Goal: Navigation & Orientation: Go to known website

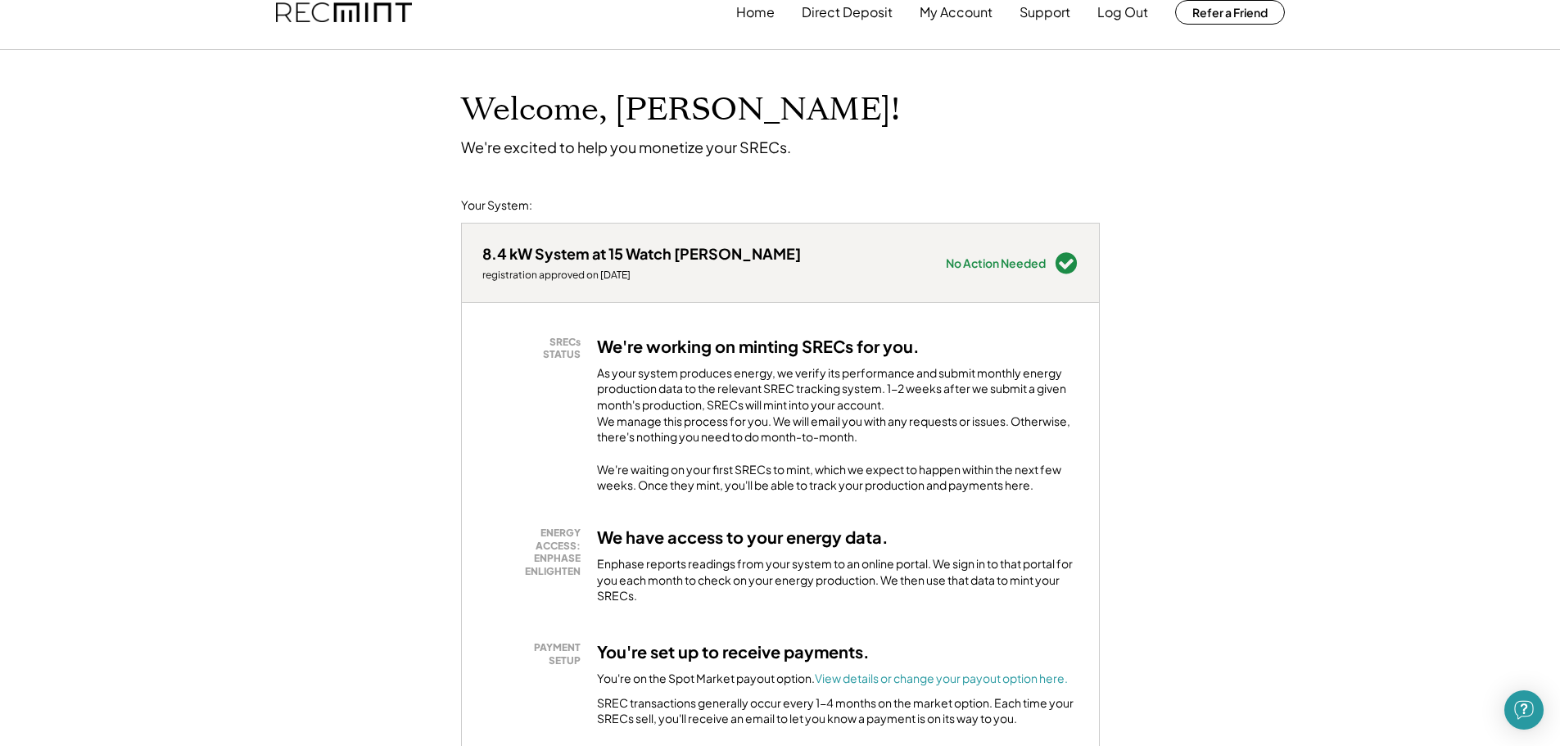
scroll to position [9, 0]
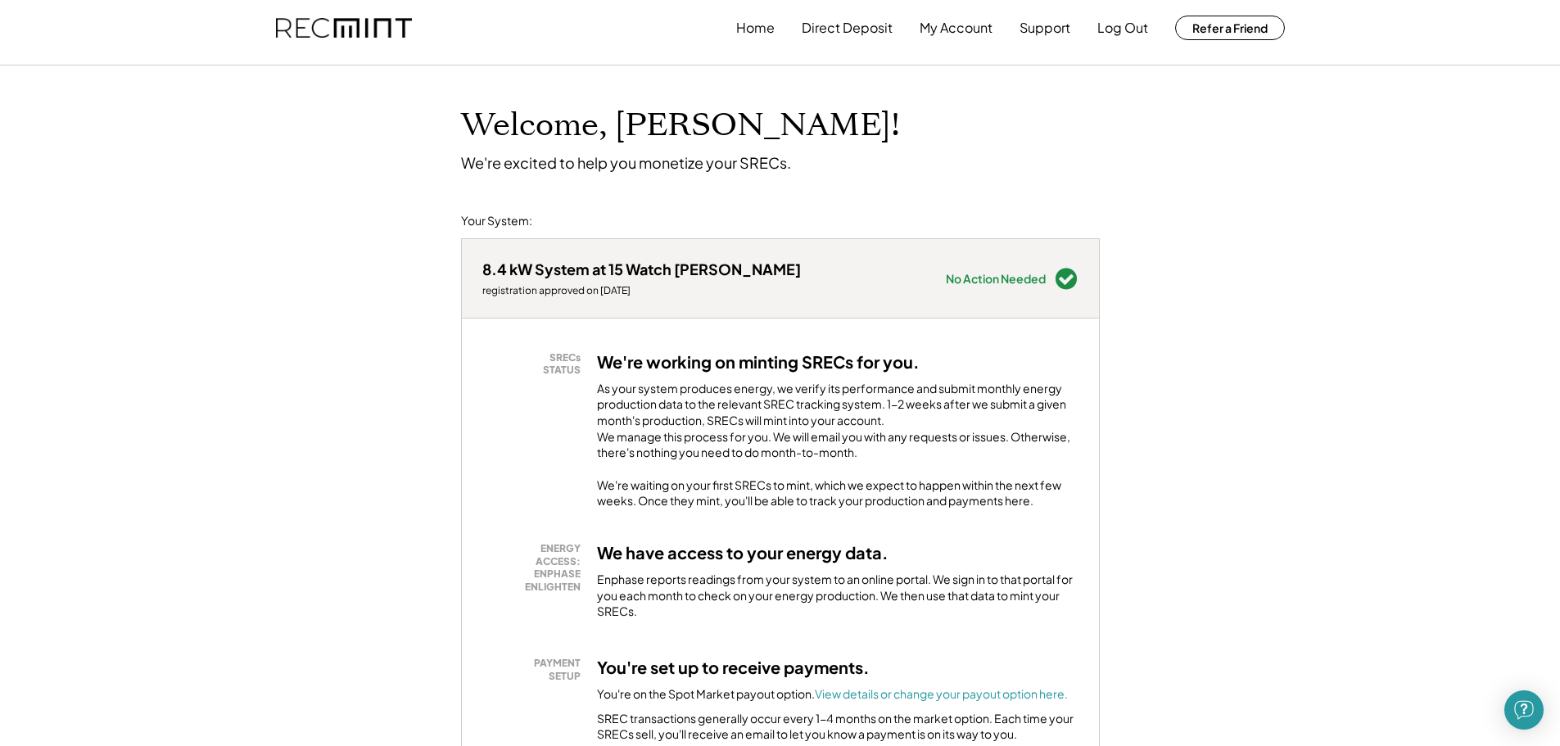
click at [1551, 52] on div "Home Direct Deposit My Account Support Log Out Refer a Friend" at bounding box center [780, 28] width 1560 height 75
